Goal: Task Accomplishment & Management: Use online tool/utility

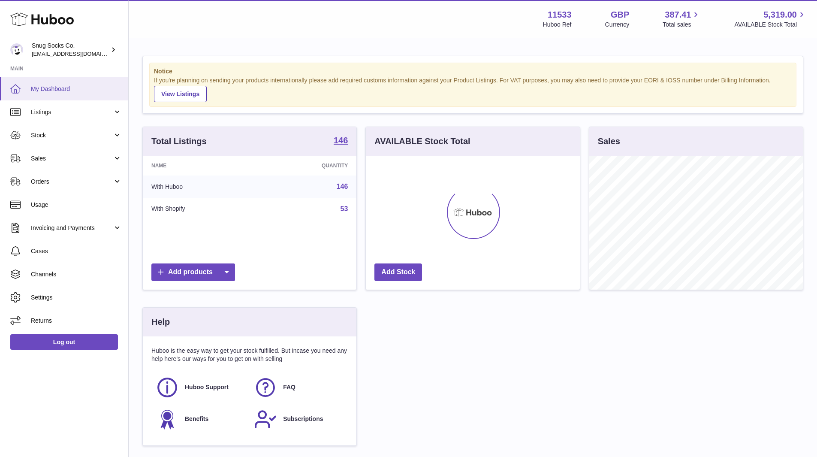
scroll to position [134, 214]
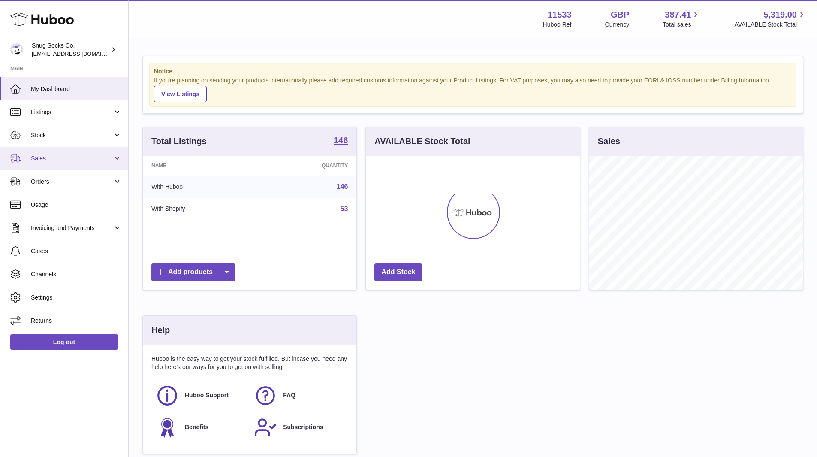
click at [58, 159] on span "Sales" at bounding box center [72, 158] width 82 height 8
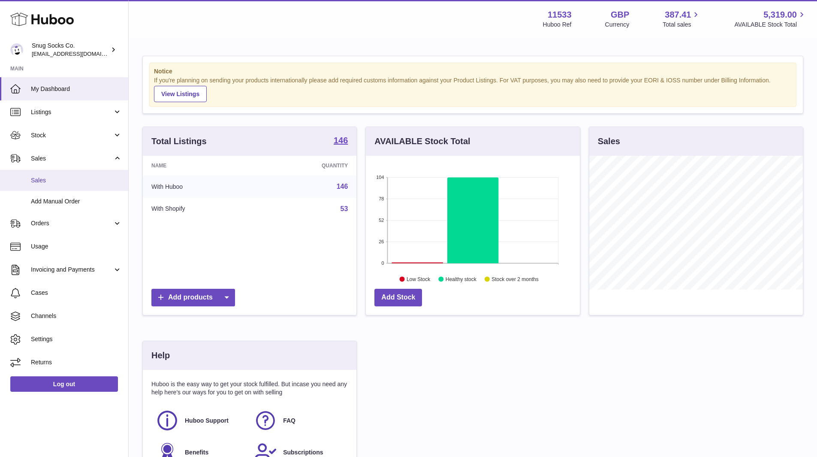
click at [48, 183] on span "Sales" at bounding box center [76, 180] width 91 height 8
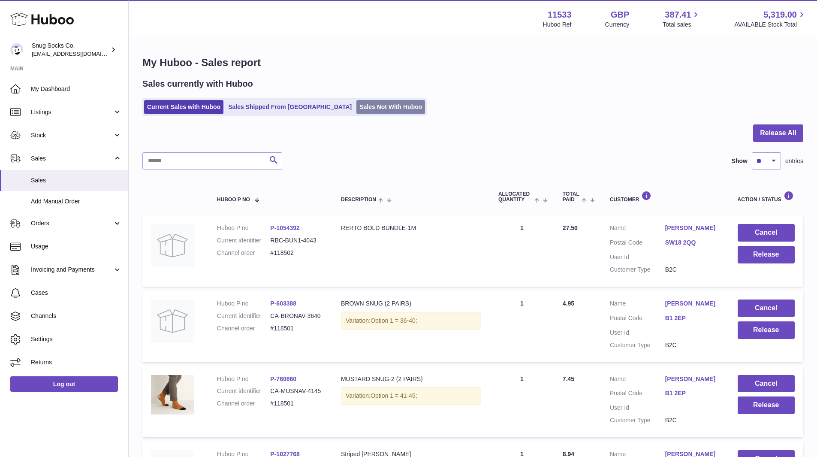
click at [356, 111] on link "Sales Not With Huboo" at bounding box center [390, 107] width 69 height 14
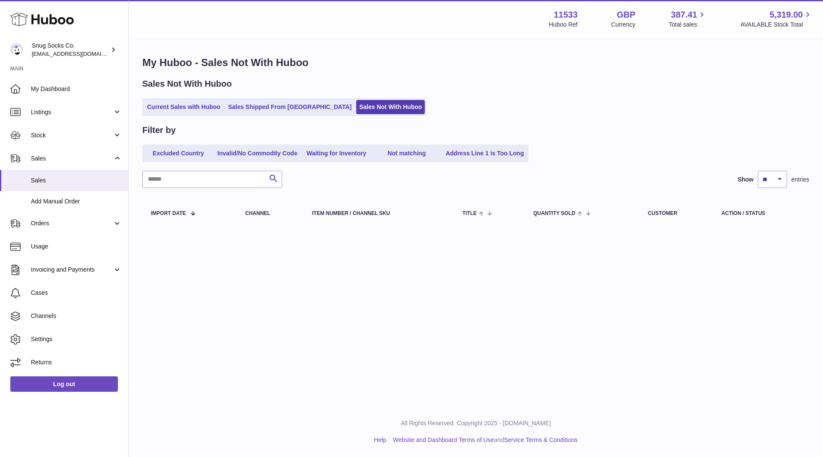
click at [191, 115] on ul "Current Sales with Huboo Sales Shipped From Huboo Sales Not With Huboo" at bounding box center [284, 107] width 284 height 18
click at [192, 105] on link "Current Sales with Huboo" at bounding box center [183, 107] width 79 height 14
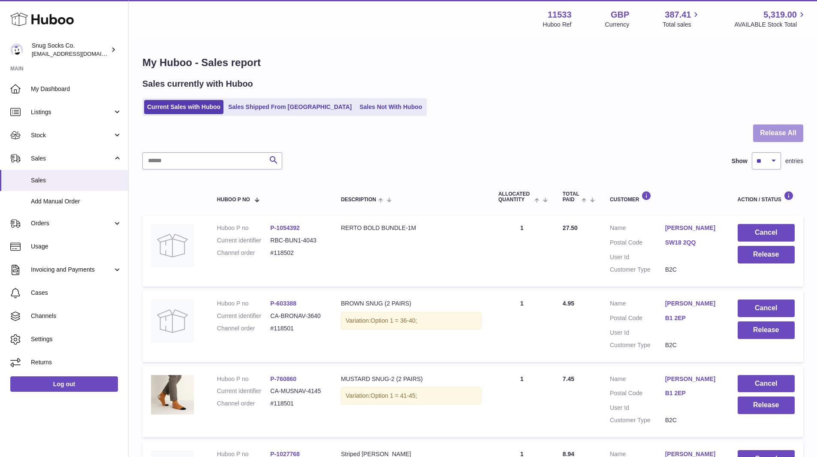
click at [792, 132] on button "Release All" at bounding box center [778, 133] width 50 height 18
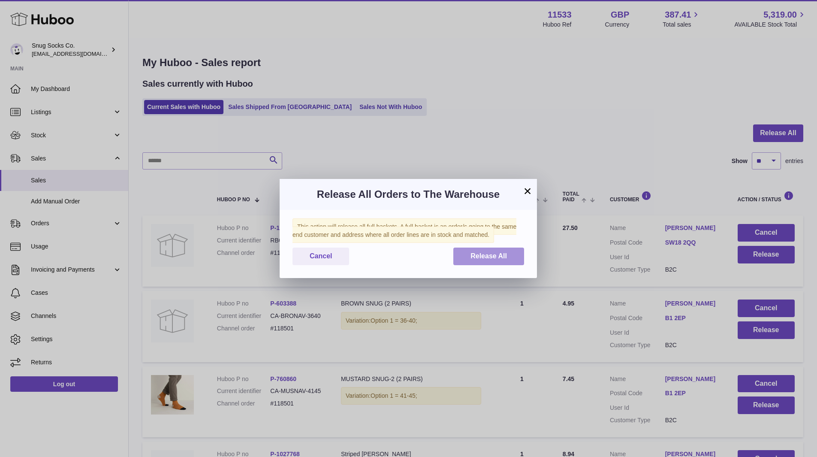
click at [472, 256] on span "Release All" at bounding box center [488, 255] width 36 height 7
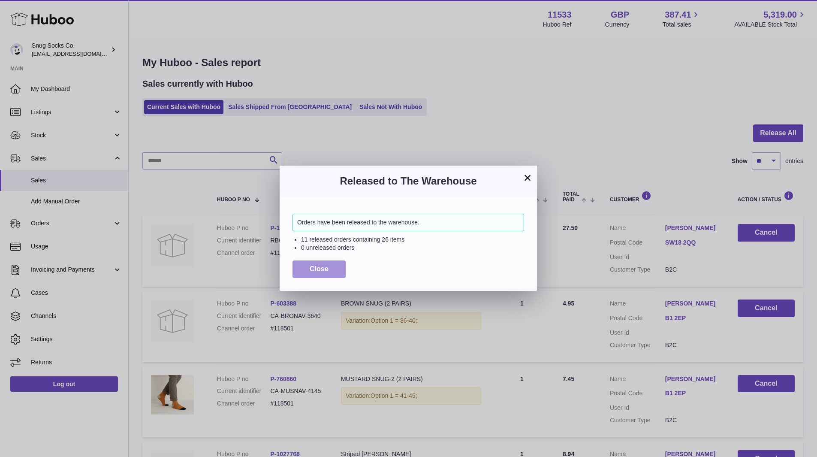
click at [324, 266] on span "Close" at bounding box center [319, 268] width 19 height 7
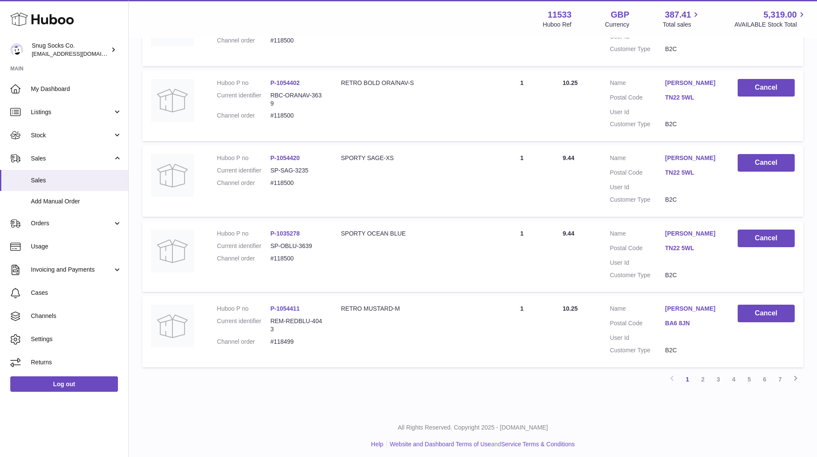
scroll to position [601, 0]
